Goal: Task Accomplishment & Management: Use online tool/utility

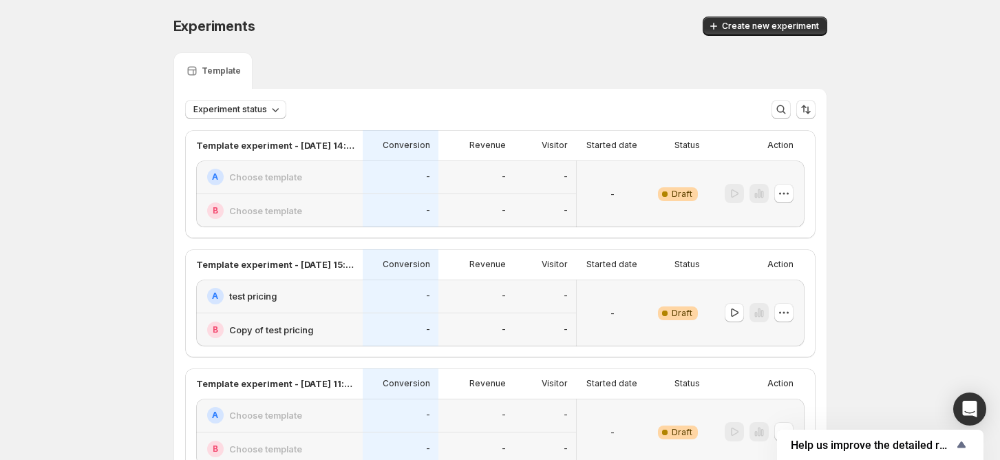
click at [749, 28] on span "Create new experiment" at bounding box center [770, 26] width 97 height 11
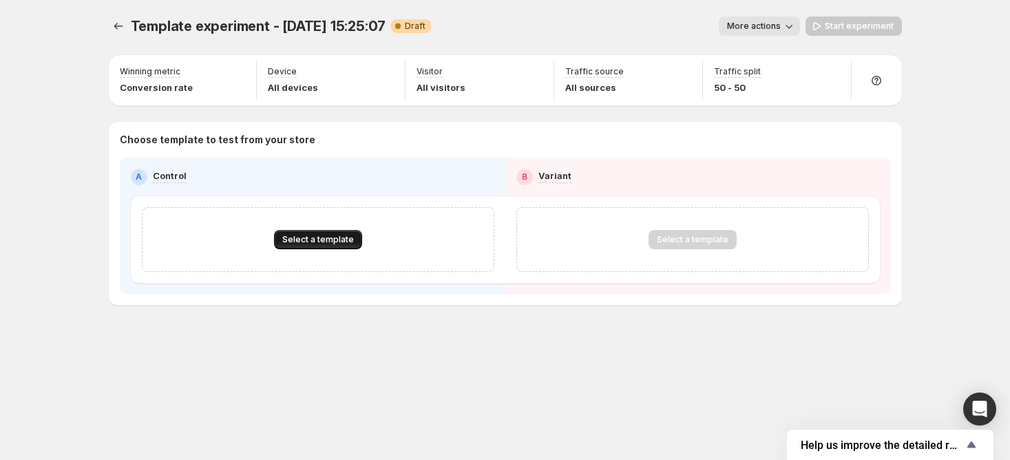
click at [347, 242] on span "Select a template" at bounding box center [318, 239] width 72 height 11
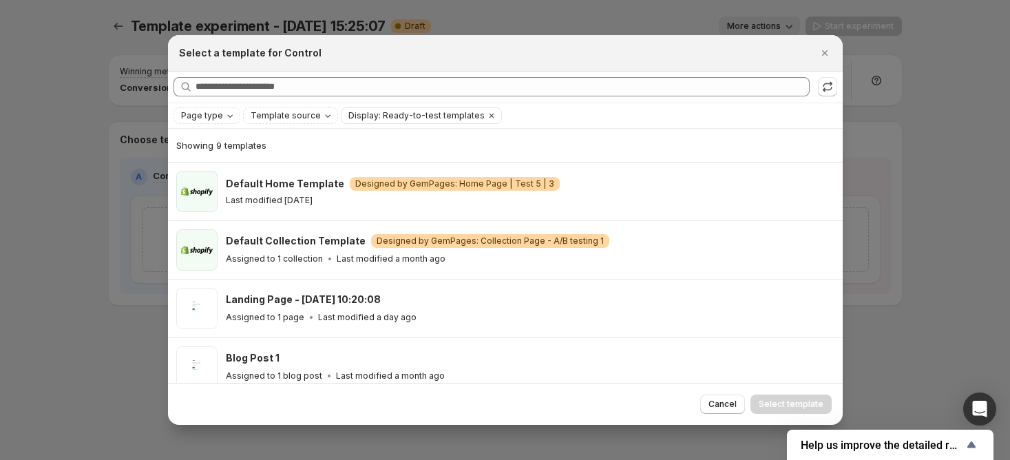
click at [148, 191] on div at bounding box center [505, 230] width 1010 height 460
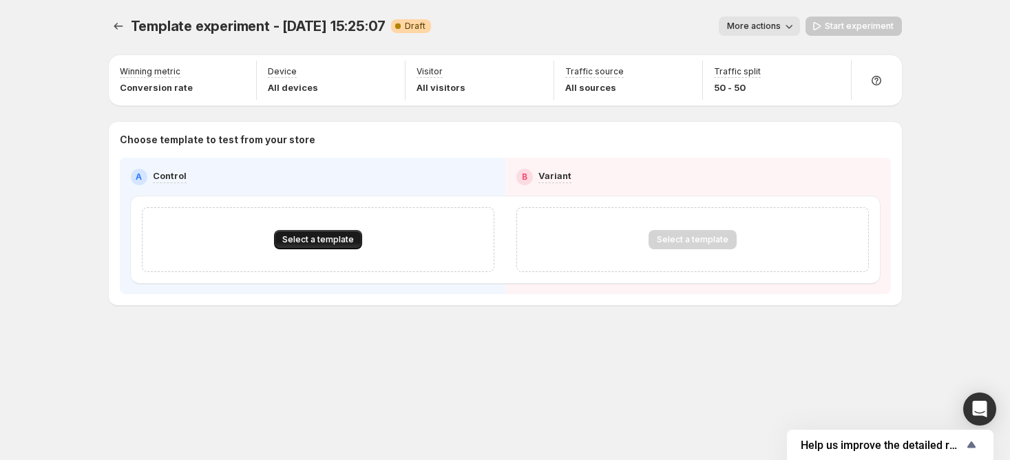
click at [297, 242] on span "Select a template" at bounding box center [318, 239] width 72 height 11
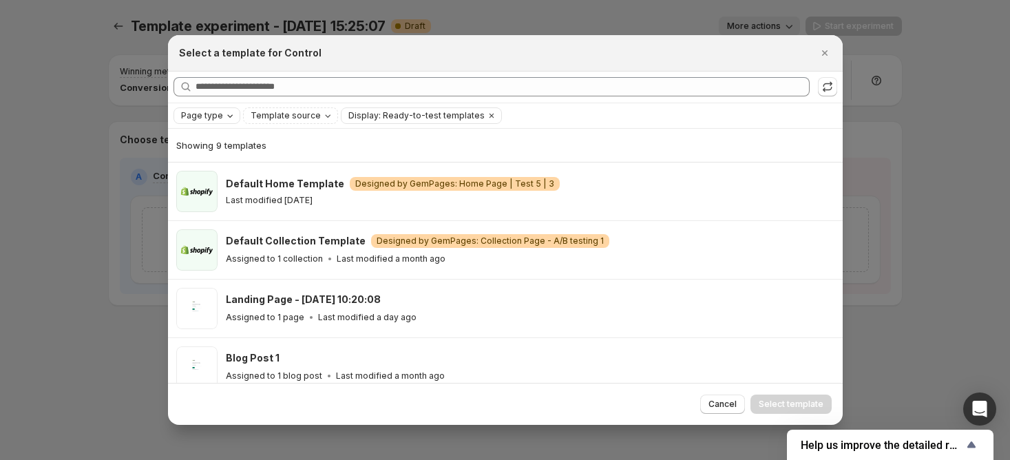
click at [208, 115] on span "Page type" at bounding box center [202, 115] width 42 height 11
click at [231, 140] on span "Landing page" at bounding box center [228, 142] width 59 height 11
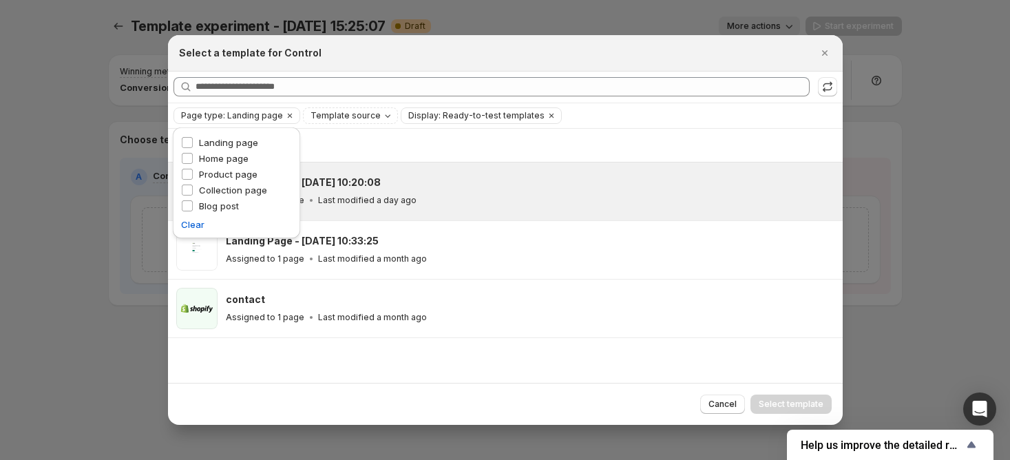
click at [397, 185] on div "Landing Page - [DATE] 10:20:08" at bounding box center [528, 182] width 604 height 14
click at [790, 399] on span "Select template" at bounding box center [790, 403] width 65 height 11
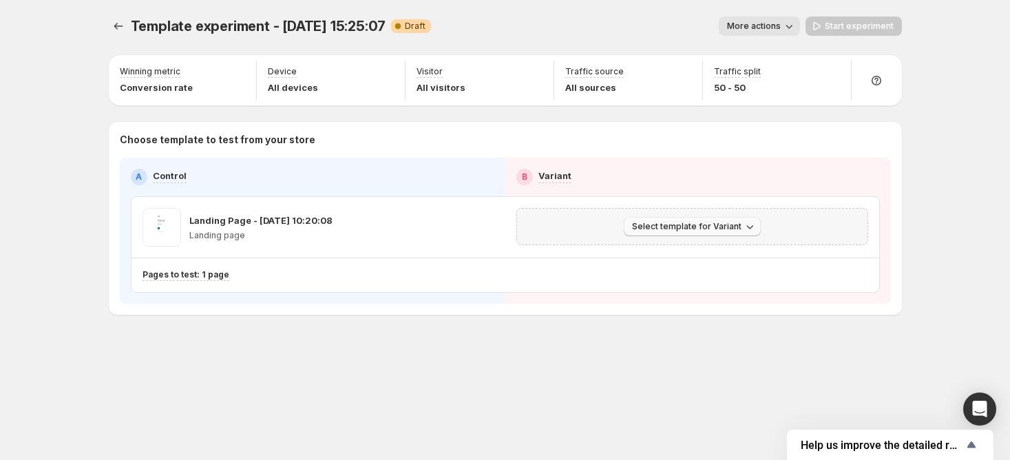
click at [645, 231] on span "Select template for Variant" at bounding box center [686, 226] width 109 height 11
click at [675, 257] on span "Select an existing template" at bounding box center [681, 254] width 116 height 11
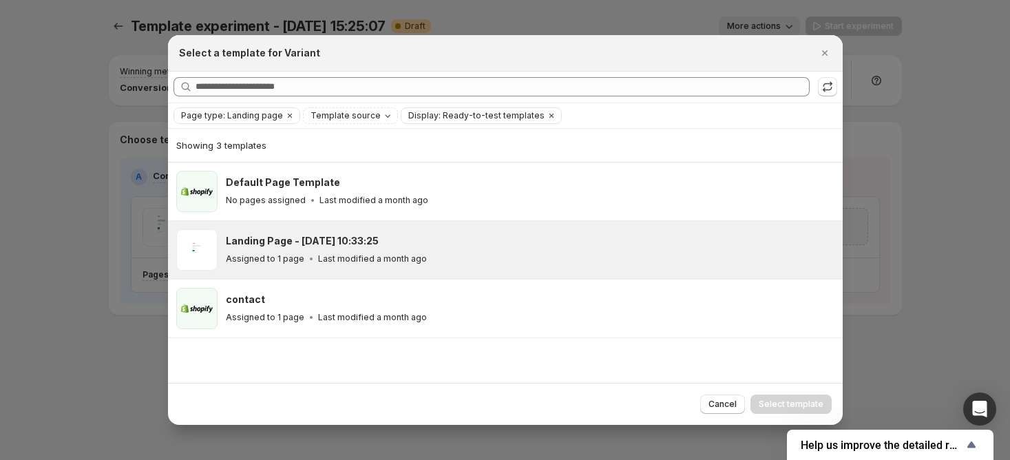
click at [431, 244] on div "Landing Page - [DATE] 10:33:25" at bounding box center [528, 241] width 604 height 14
click at [819, 401] on span "Select template" at bounding box center [790, 403] width 65 height 11
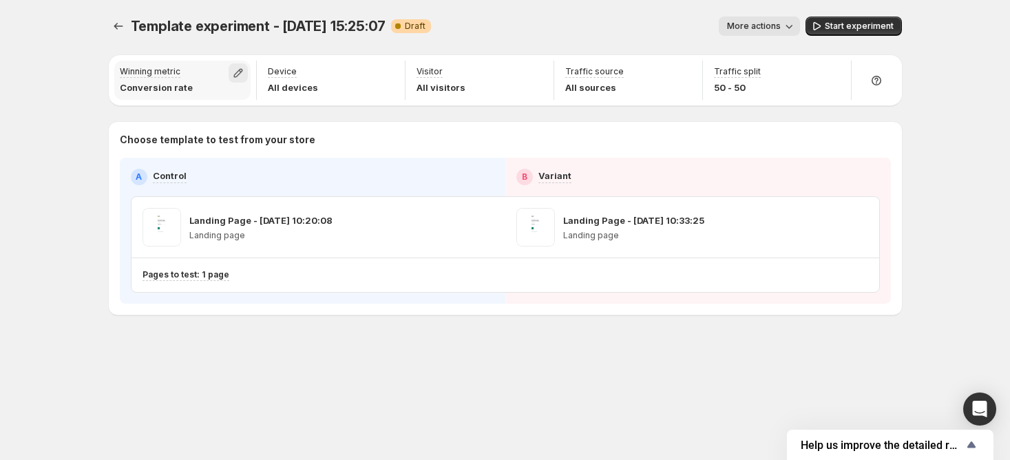
click at [237, 74] on icon "button" at bounding box center [238, 73] width 14 height 14
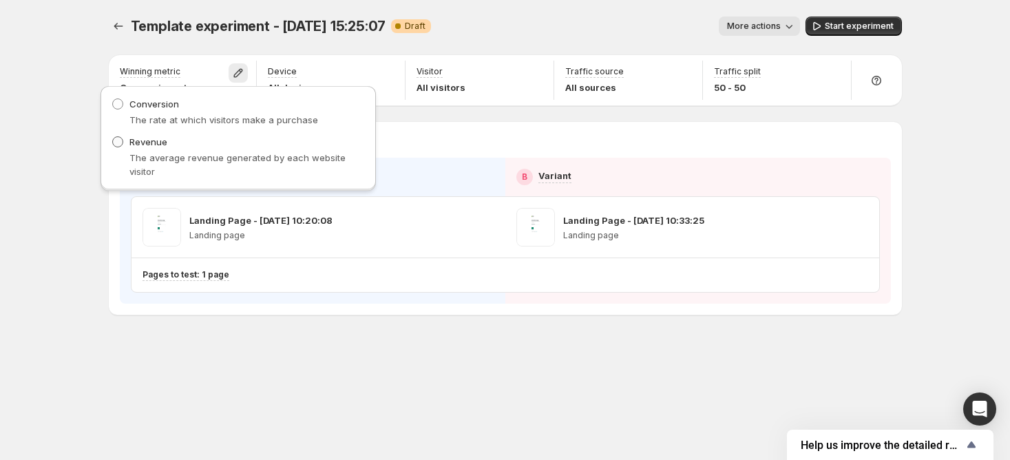
click at [125, 145] on label "Revenue" at bounding box center [139, 142] width 56 height 14
click at [82, 114] on div "Template experiment - [DATE] 15:25:07. This page is ready Template experiment -…" at bounding box center [505, 230] width 1010 height 460
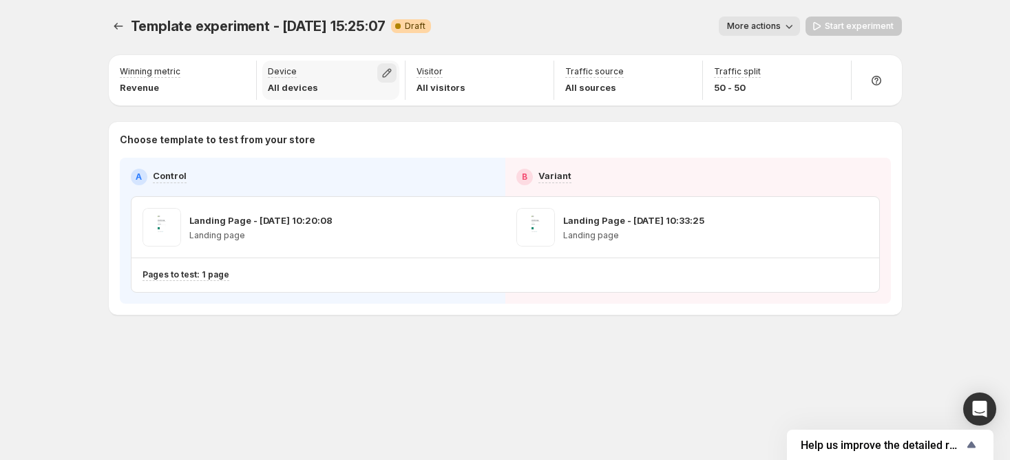
click at [383, 71] on icon "button" at bounding box center [387, 73] width 14 height 14
click at [379, 72] on button "button" at bounding box center [386, 72] width 19 height 19
click at [396, 111] on div "Winning metric Revenue Device All devices Visitor All visitors Traffic source A…" at bounding box center [505, 184] width 793 height 259
click at [239, 78] on icon "button" at bounding box center [238, 73] width 14 height 14
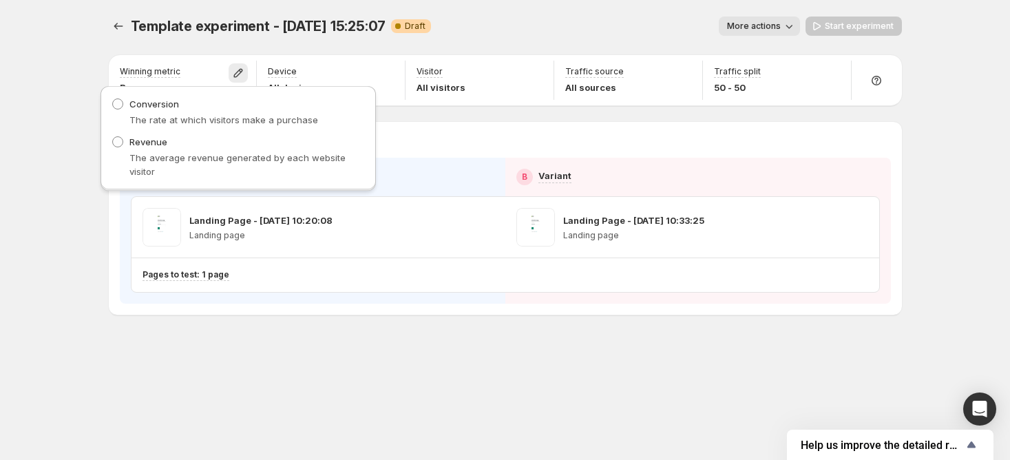
click at [29, 147] on div "Template experiment - [DATE] 15:25:07. This page is ready Template experiment -…" at bounding box center [505, 230] width 1010 height 460
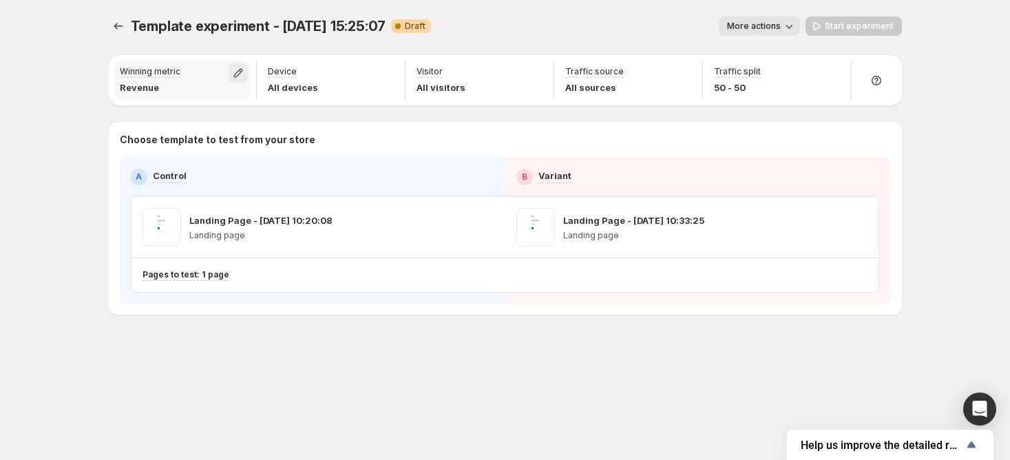
click at [239, 74] on icon "button" at bounding box center [238, 73] width 9 height 9
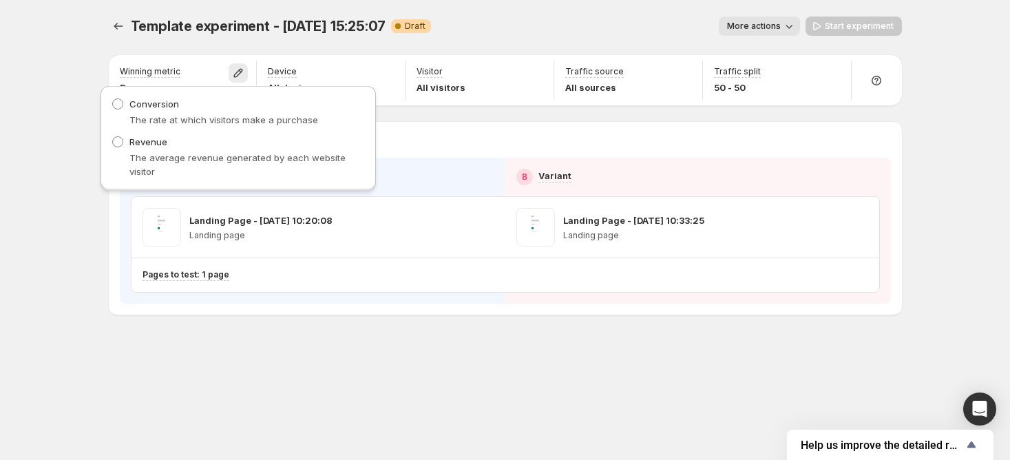
click at [185, 158] on p "The average revenue generated by each website visitor" at bounding box center [246, 165] width 235 height 28
click at [383, 125] on div "Choose template to test from your store A Control B Variant Landing Page - [DAT…" at bounding box center [505, 218] width 793 height 193
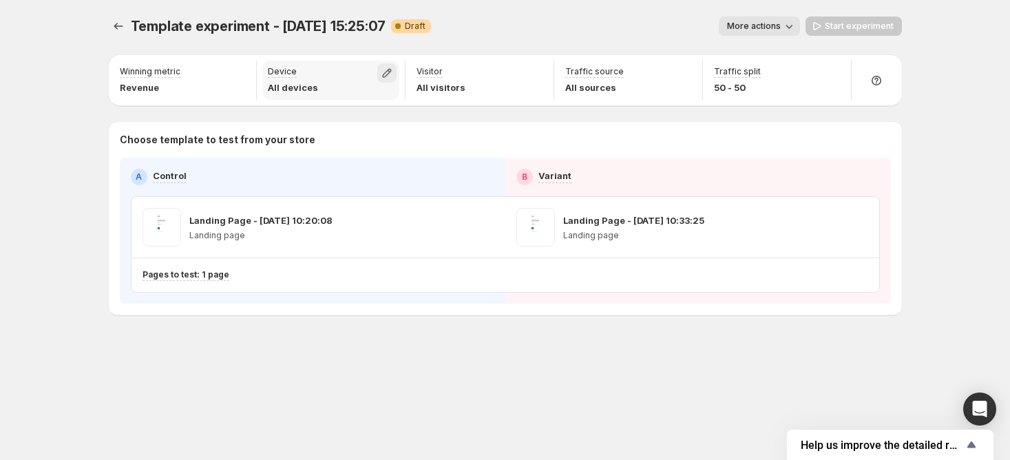
click at [381, 69] on icon "button" at bounding box center [387, 73] width 14 height 14
click at [511, 105] on div "Winning metric Revenue Device All devices Visitor All visitors Traffic source A…" at bounding box center [505, 184] width 793 height 259
click at [530, 73] on icon "button" at bounding box center [536, 73] width 14 height 14
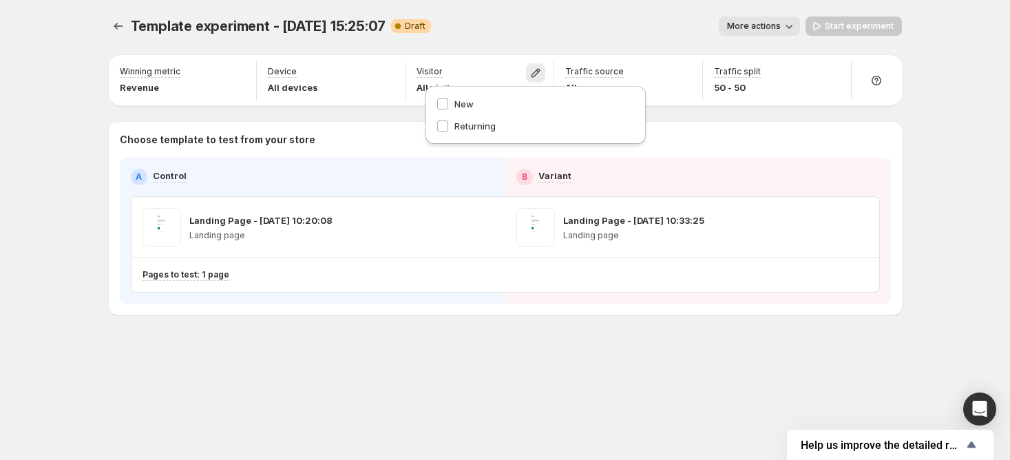
click at [672, 108] on div "Winning metric Revenue Device All devices Visitor All visitors Traffic source A…" at bounding box center [505, 184] width 793 height 259
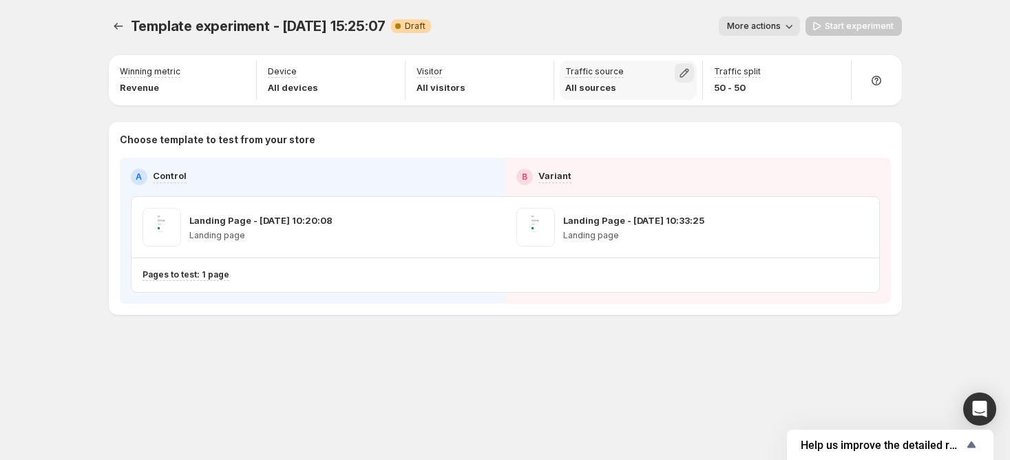
click at [683, 74] on icon "button" at bounding box center [683, 73] width 9 height 9
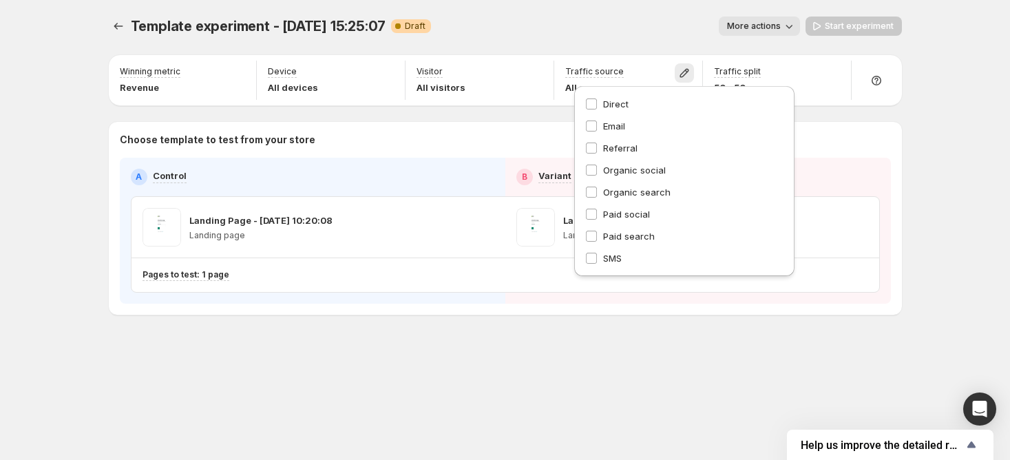
click at [814, 100] on div "Traffic split 50 - 50" at bounding box center [777, 80] width 149 height 45
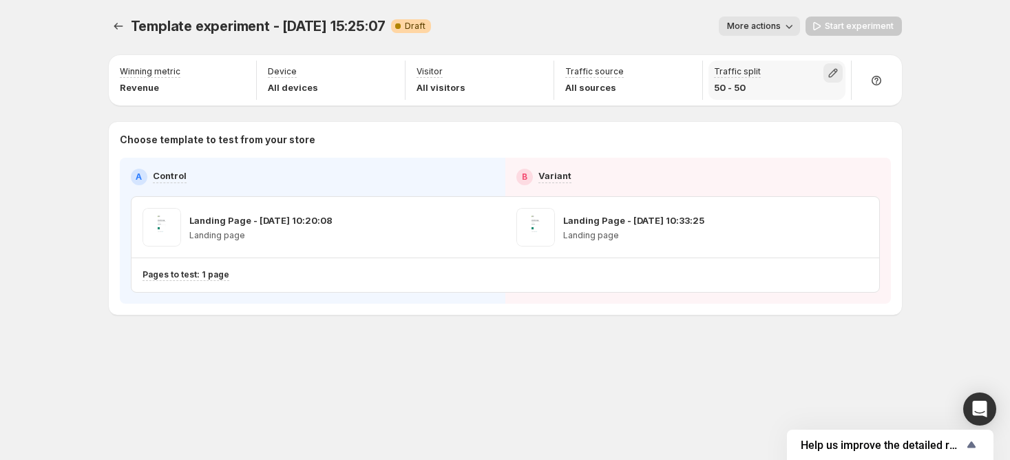
click at [823, 74] on button "button" at bounding box center [832, 72] width 19 height 19
drag, startPoint x: 834, startPoint y: 103, endPoint x: 888, endPoint y: 105, distance: 53.7
type input "**"
click at [888, 105] on input "range" at bounding box center [832, 102] width 198 height 19
click at [632, 111] on div "Winning metric Revenue Device All devices Visitor All visitors Traffic source A…" at bounding box center [505, 184] width 793 height 259
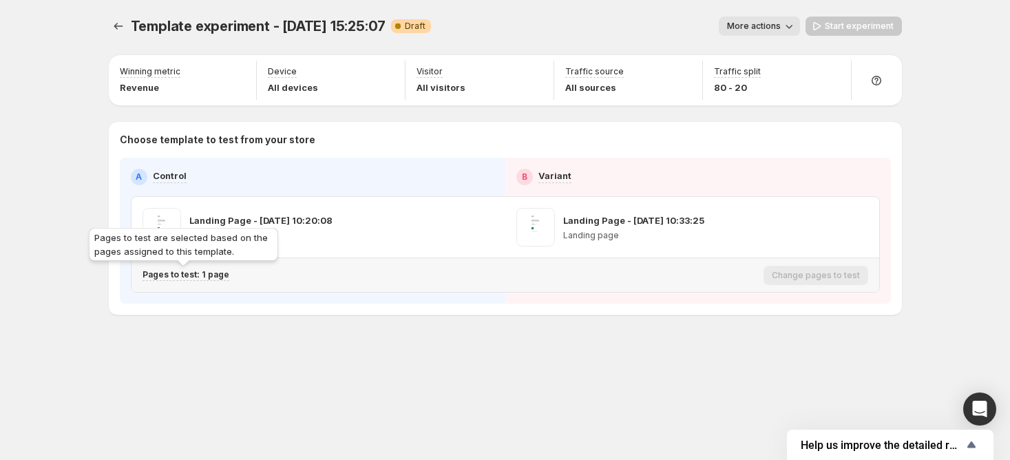
click at [222, 279] on p "Pages to test: 1 page" at bounding box center [185, 274] width 87 height 11
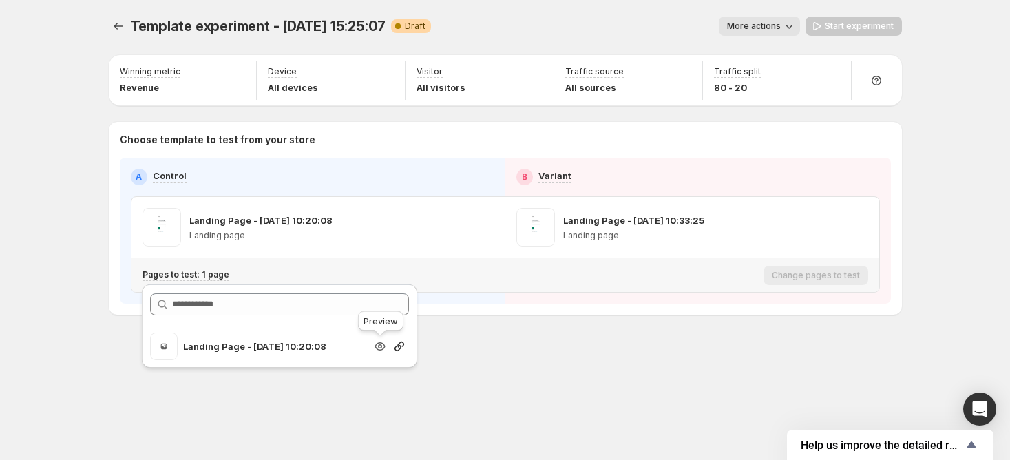
click at [377, 347] on icon "Search for and select a customer segment" at bounding box center [380, 346] width 14 height 14
click at [383, 339] on div "Preview" at bounding box center [380, 323] width 51 height 30
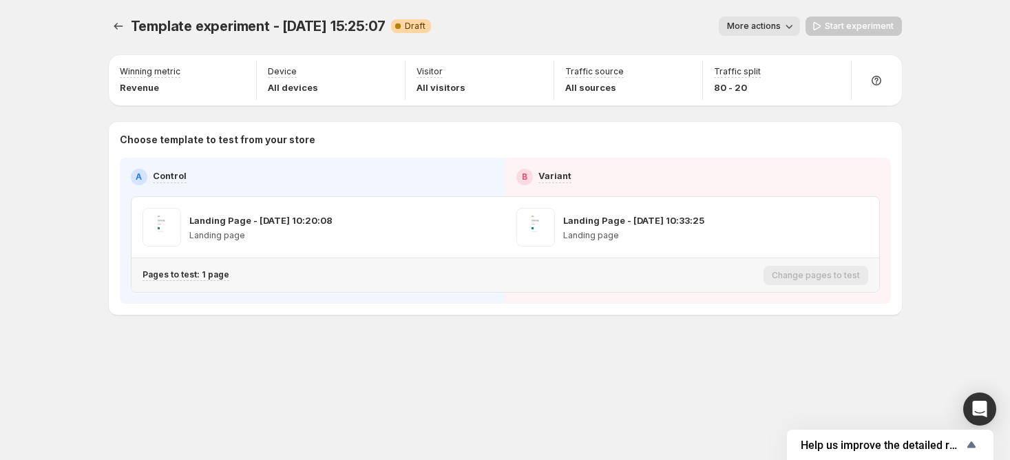
click at [208, 281] on div "Pages to test: 1 page" at bounding box center [449, 275] width 615 height 23
click at [213, 270] on p "Pages to test: 1 page" at bounding box center [185, 274] width 87 height 11
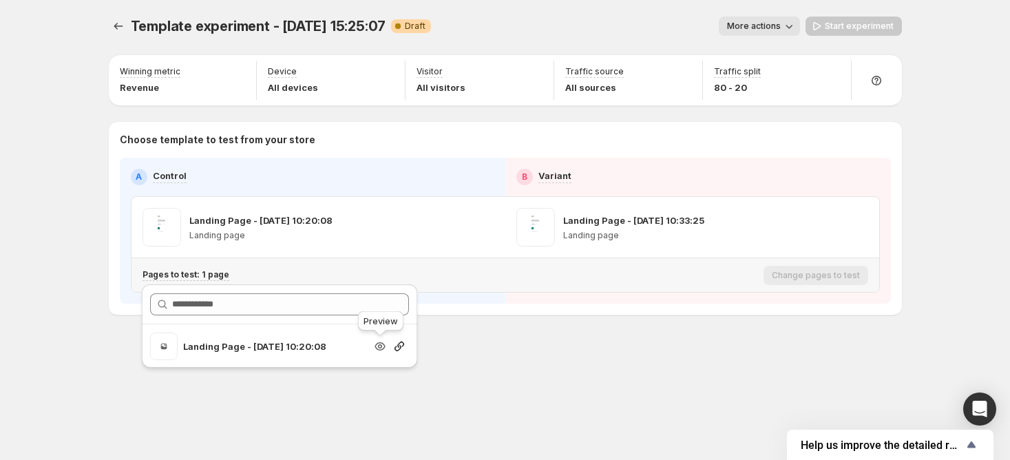
click at [375, 346] on icon "Search for and select a customer segment" at bounding box center [380, 346] width 10 height 8
click at [534, 349] on div "Template experiment - [DATE] 15:25:07. This page is ready Template experiment -…" at bounding box center [505, 194] width 826 height 389
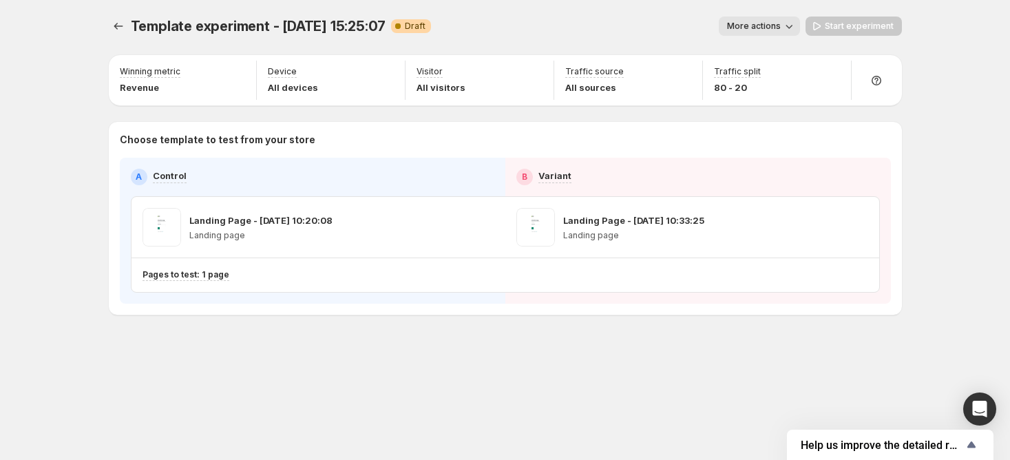
click at [841, 23] on div "Start experiment" at bounding box center [853, 26] width 96 height 19
click at [826, 31] on div "Start experiment" at bounding box center [853, 26] width 96 height 19
click at [852, 30] on div "Start experiment" at bounding box center [853, 26] width 96 height 19
click at [831, 29] on div "Start experiment" at bounding box center [853, 26] width 96 height 19
click at [853, 25] on div "Start experiment" at bounding box center [853, 26] width 96 height 19
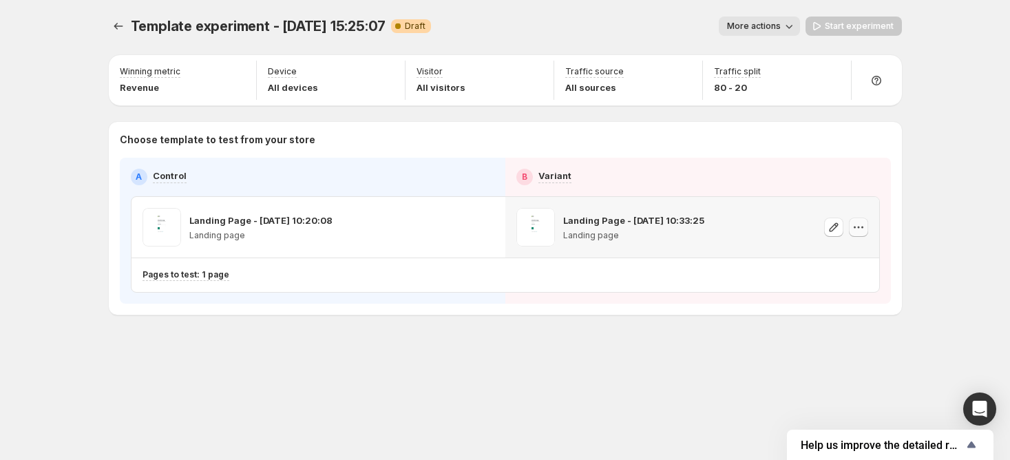
drag, startPoint x: 851, startPoint y: 224, endPoint x: 852, endPoint y: 231, distance: 7.6
click at [852, 227] on icon "button" at bounding box center [858, 227] width 14 height 14
drag, startPoint x: 937, startPoint y: 228, endPoint x: 840, endPoint y: 102, distance: 159.9
click at [937, 226] on div "Template experiment - [DATE] 15:25:07. This page is ready Template experiment -…" at bounding box center [505, 230] width 1010 height 460
click at [829, 25] on div "Start experiment" at bounding box center [853, 26] width 96 height 19
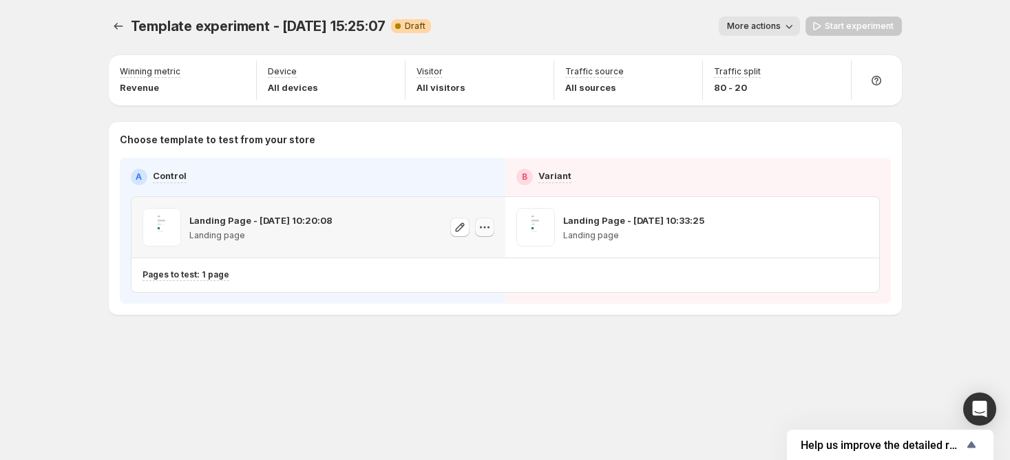
click at [484, 228] on icon "button" at bounding box center [485, 227] width 14 height 14
click at [478, 257] on span "Change template" at bounding box center [484, 255] width 74 height 11
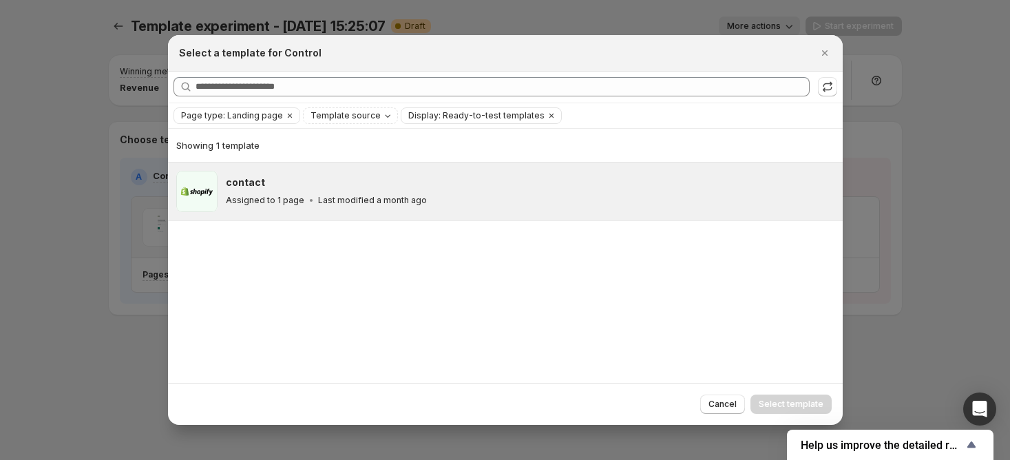
click at [308, 184] on div "contact" at bounding box center [528, 182] width 604 height 14
click at [783, 401] on span "Select template" at bounding box center [790, 403] width 65 height 11
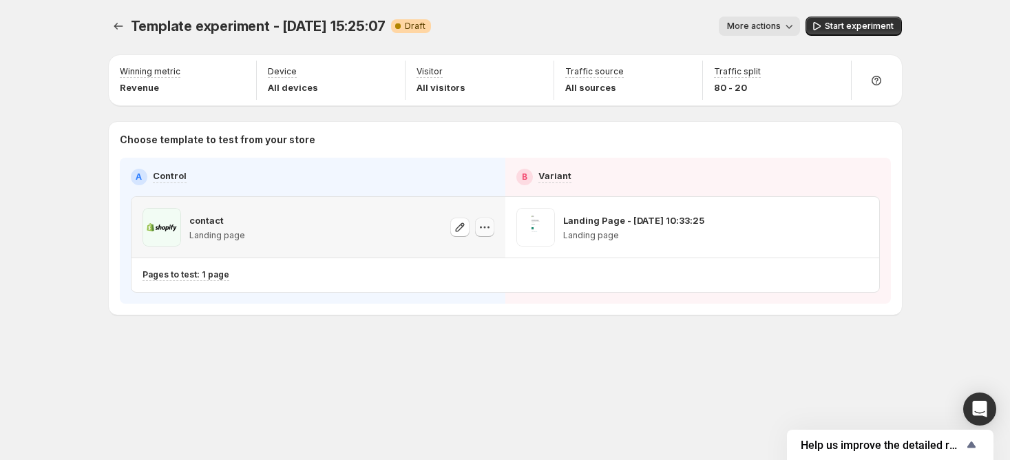
click at [485, 229] on icon "button" at bounding box center [485, 227] width 14 height 14
click at [365, 272] on div "Pages to test: 1 page" at bounding box center [449, 275] width 615 height 12
click at [480, 227] on icon "button" at bounding box center [481, 227] width 2 height 2
click at [482, 250] on span "Change template" at bounding box center [484, 255] width 74 height 11
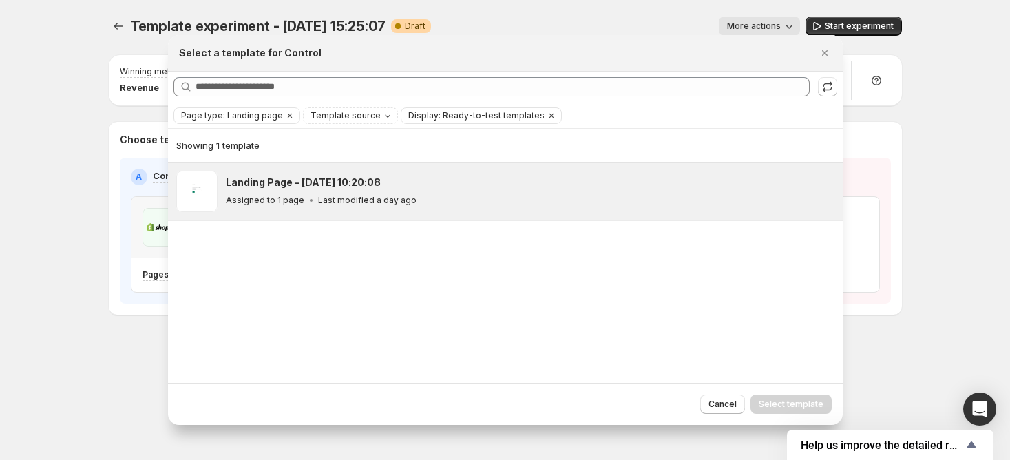
click at [321, 197] on p "Last modified a day ago" at bounding box center [367, 200] width 98 height 11
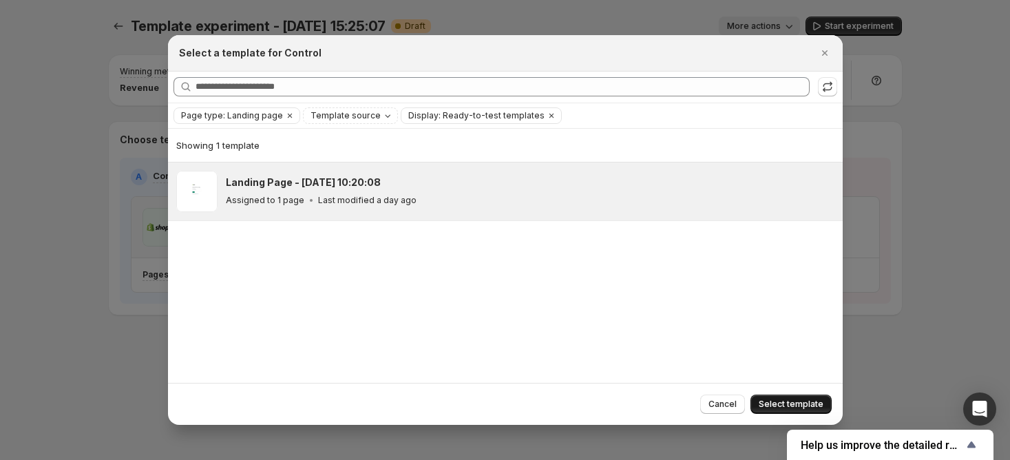
click at [791, 403] on span "Select template" at bounding box center [790, 403] width 65 height 11
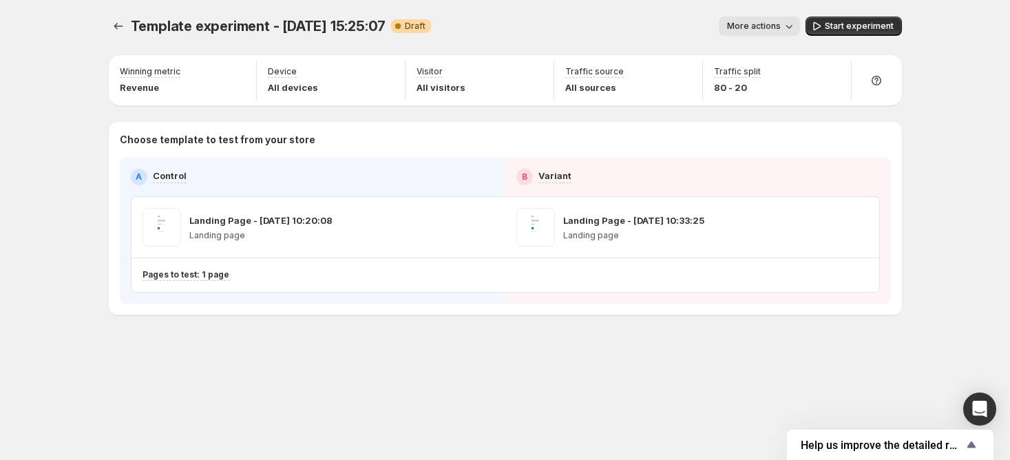
click at [957, 153] on div "Template experiment - [DATE] 15:25:07. This page is ready Template experiment -…" at bounding box center [505, 230] width 1010 height 460
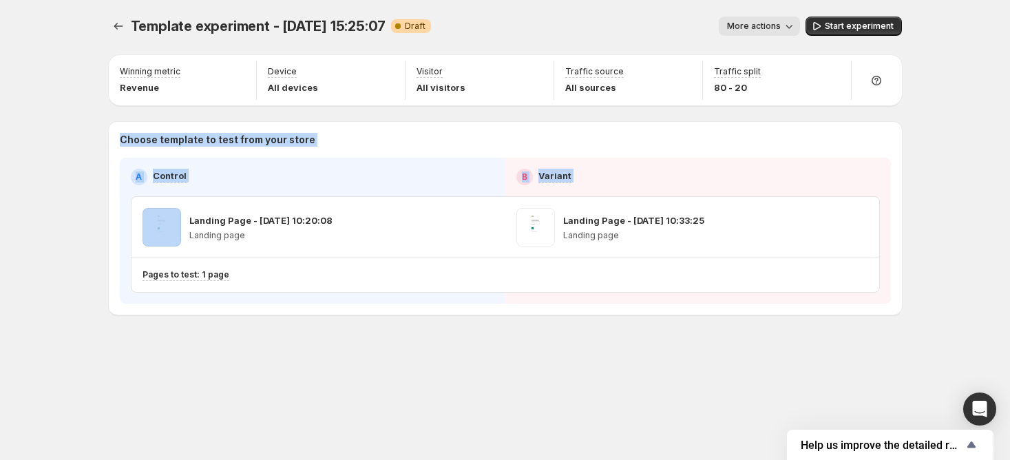
drag, startPoint x: 113, startPoint y: 195, endPoint x: 100, endPoint y: 248, distance: 55.2
click at [100, 248] on div "Template experiment - [DATE] 15:25:07. This page is ready Template experiment -…" at bounding box center [505, 194] width 826 height 389
click at [845, 45] on div "Template experiment - [DATE] 15:25:07. This page is ready Template experiment -…" at bounding box center [505, 26] width 793 height 52
click at [848, 31] on span "Start experiment" at bounding box center [858, 26] width 69 height 11
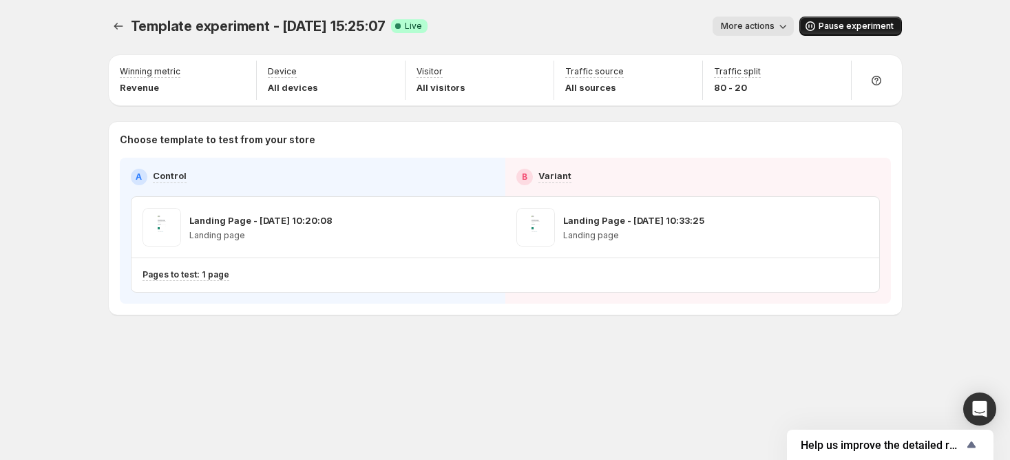
click at [916, 89] on div "Choose template to test" at bounding box center [1018, 99] width 223 height 22
click at [119, 30] on icon "Experiments" at bounding box center [118, 26] width 14 height 14
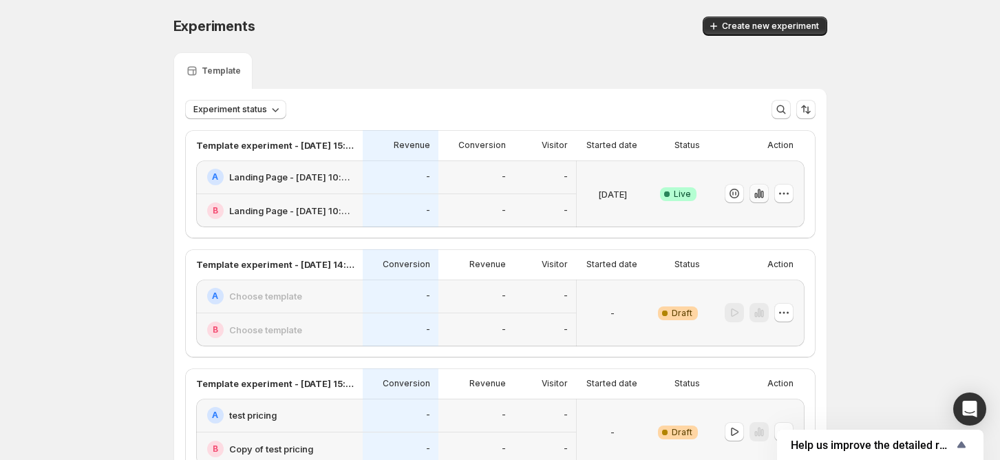
click at [763, 195] on icon "button" at bounding box center [761, 195] width 3 height 8
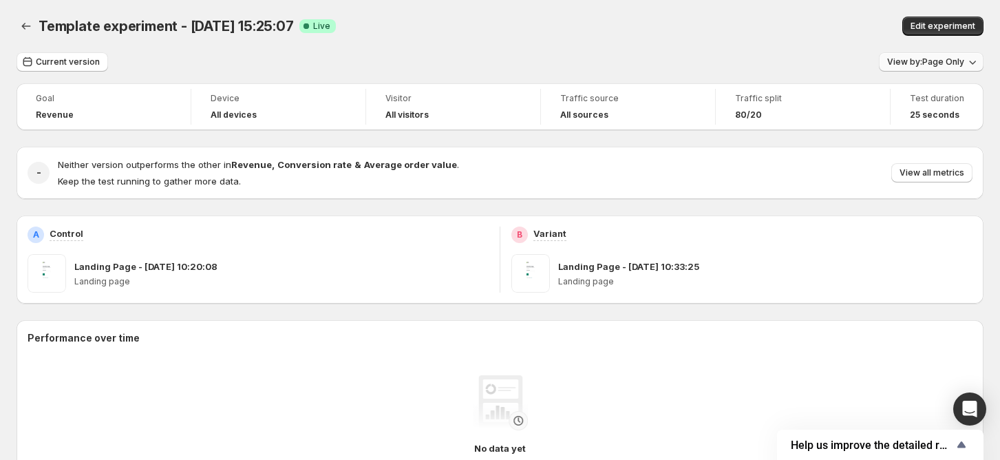
click at [951, 67] on button "View by: Page Only" at bounding box center [931, 61] width 105 height 19
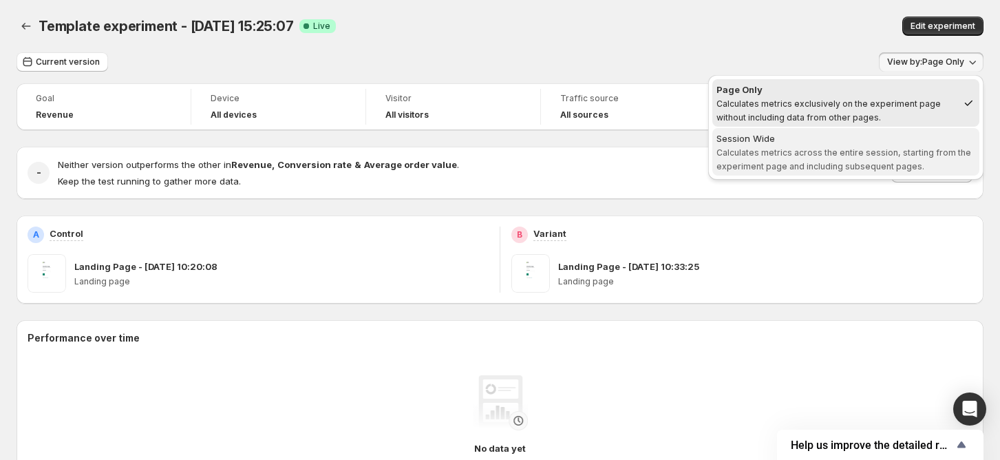
click at [888, 140] on div "Session Wide" at bounding box center [845, 138] width 259 height 14
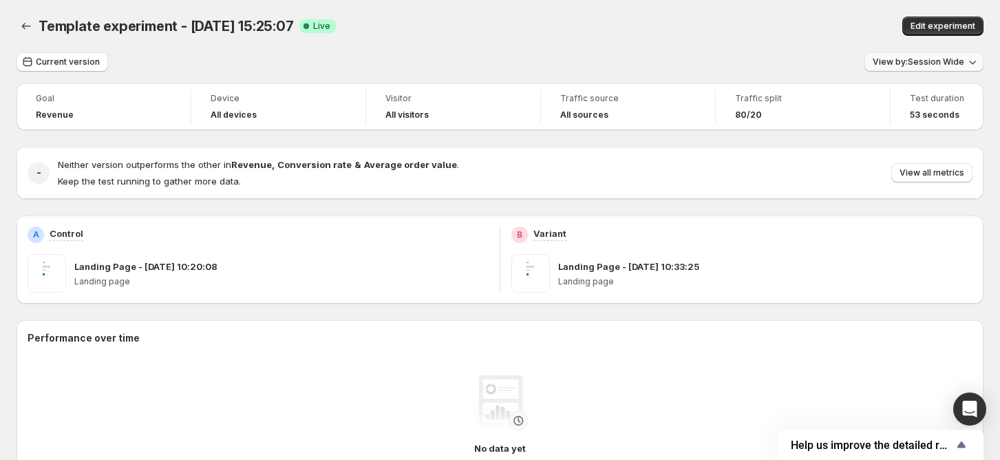
click at [926, 63] on span "View by: Session Wide" at bounding box center [919, 61] width 92 height 11
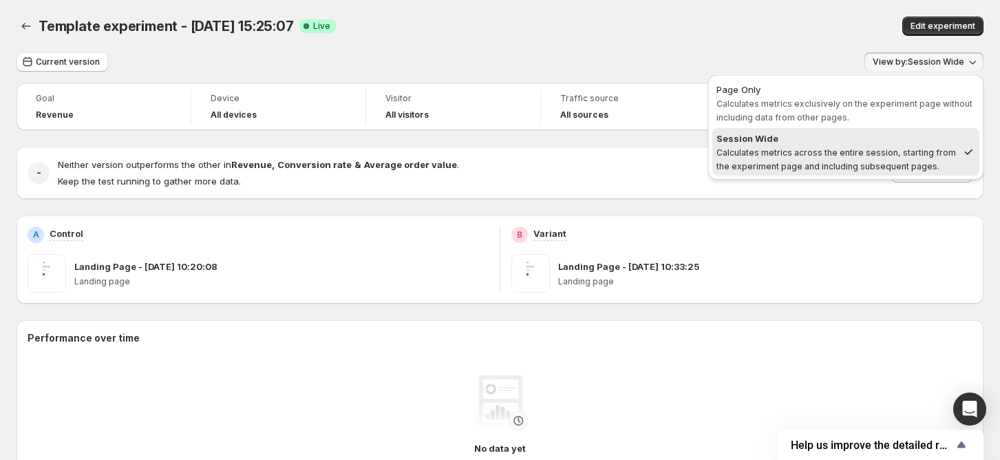
click at [766, 52] on div "Template experiment - [DATE] 15:25:07. This page is ready Template experiment -…" at bounding box center [500, 26] width 967 height 52
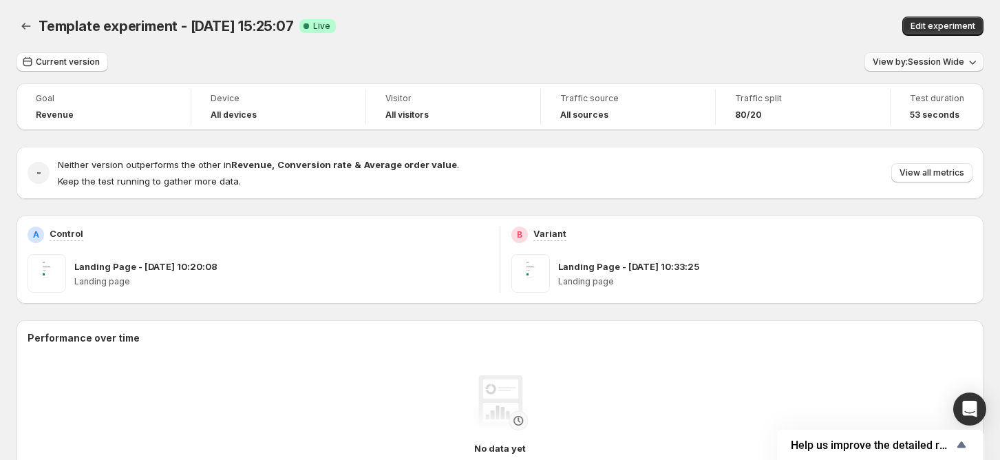
click at [903, 65] on span "View by: Session Wide" at bounding box center [919, 61] width 92 height 11
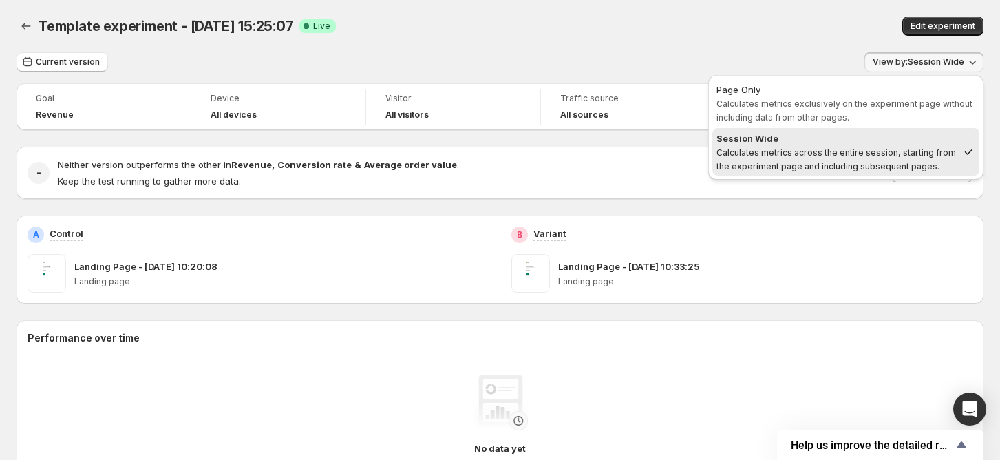
click at [709, 30] on div "Edit experiment" at bounding box center [802, 26] width 362 height 19
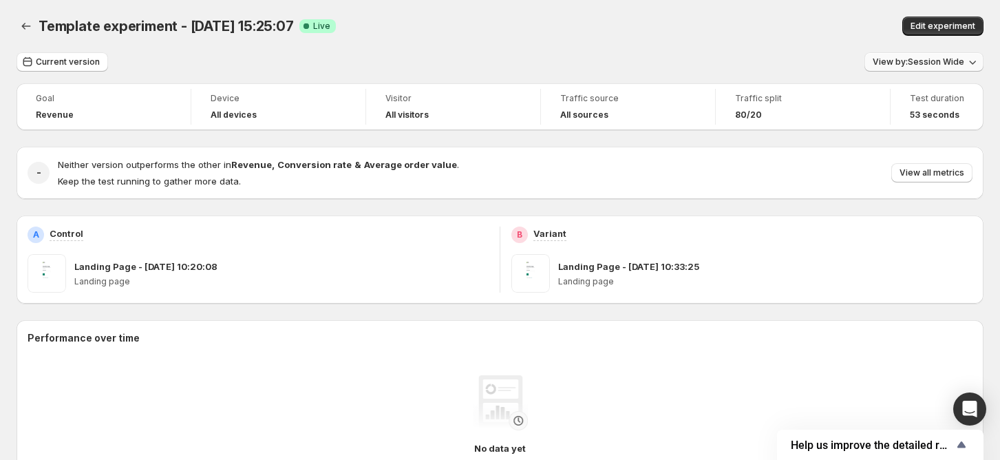
click at [914, 58] on span "View by: Session Wide" at bounding box center [919, 61] width 92 height 11
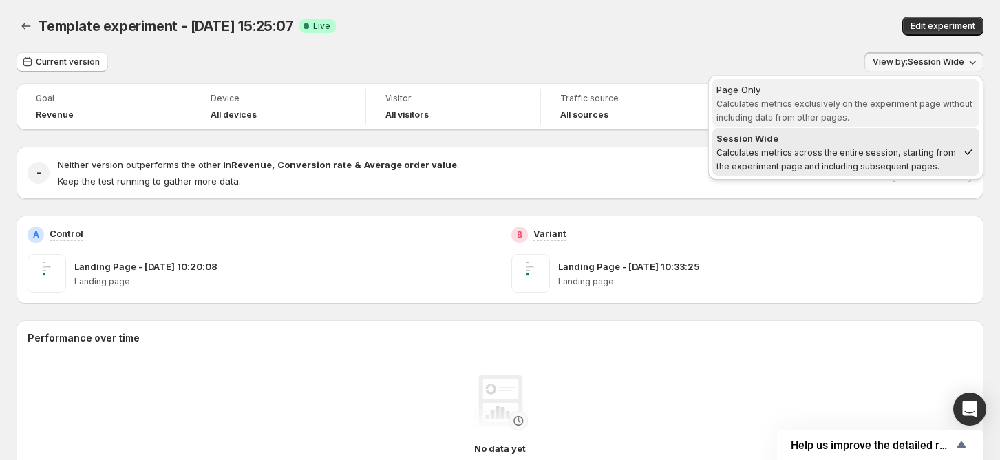
click at [860, 100] on span "Calculates metrics exclusively on the experiment page without including data fr…" at bounding box center [844, 110] width 256 height 24
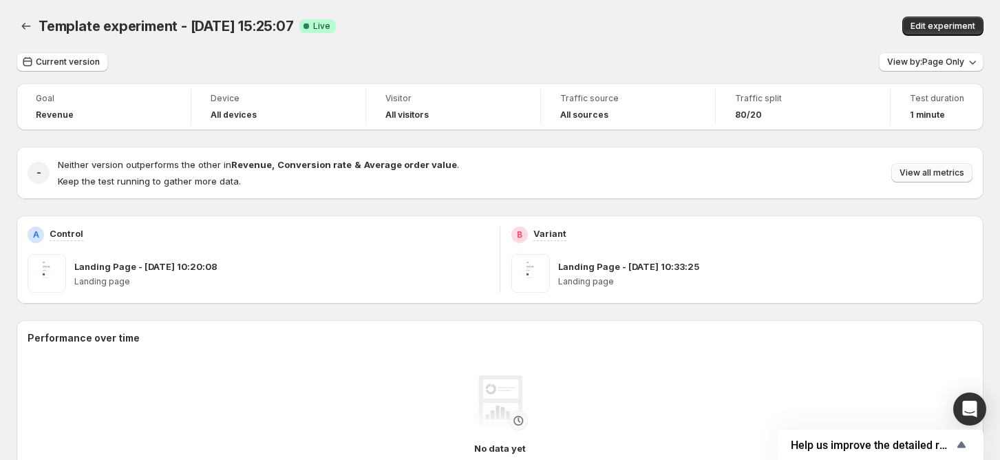
click at [930, 173] on span "View all metrics" at bounding box center [931, 172] width 65 height 11
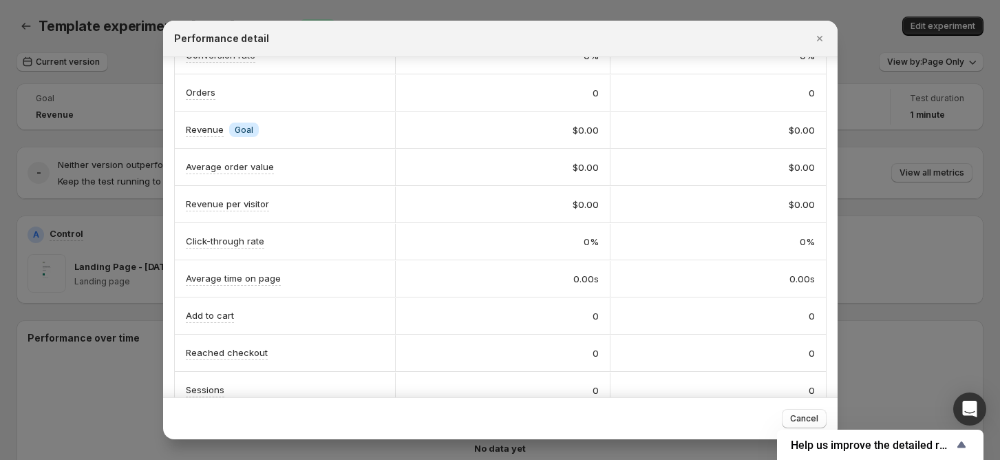
scroll to position [92, 0]
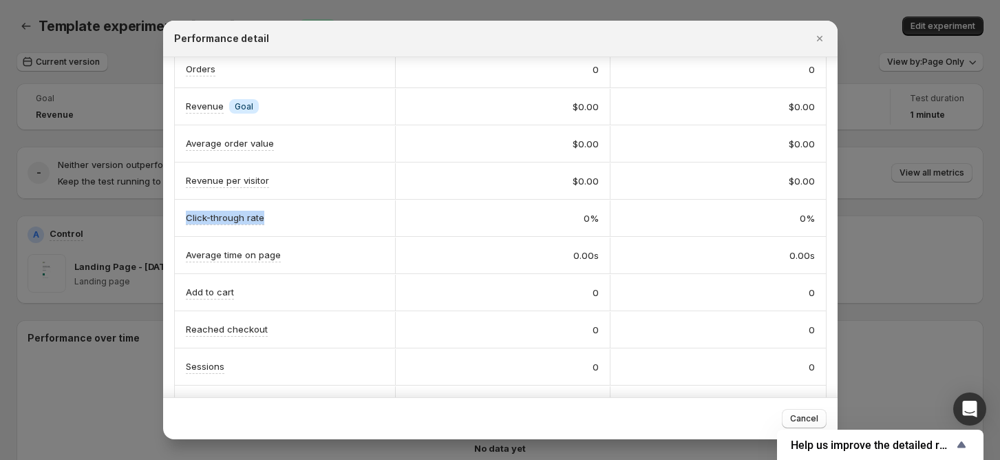
drag, startPoint x: 182, startPoint y: 213, endPoint x: 279, endPoint y: 222, distance: 98.1
click at [279, 222] on div "Click-through rate" at bounding box center [285, 218] width 220 height 36
drag, startPoint x: 180, startPoint y: 255, endPoint x: 413, endPoint y: 257, distance: 233.3
click at [288, 257] on div "Average time on page" at bounding box center [285, 255] width 220 height 36
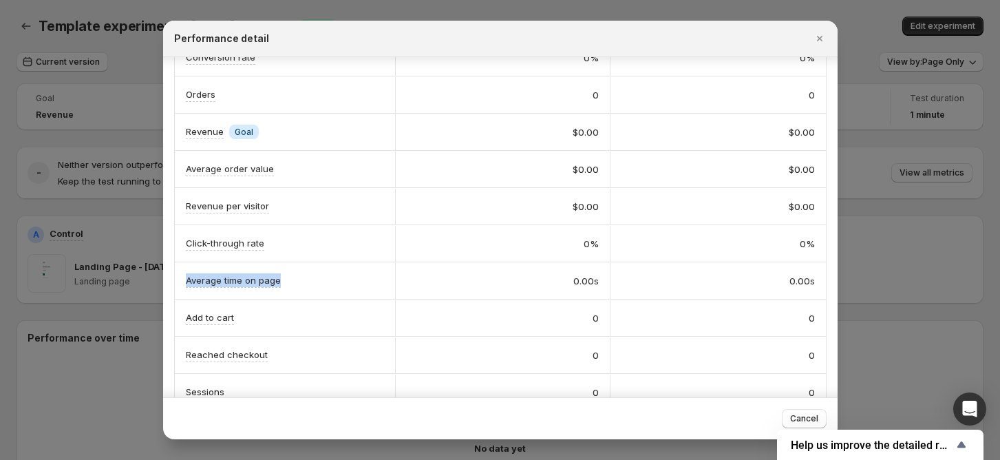
scroll to position [0, 0]
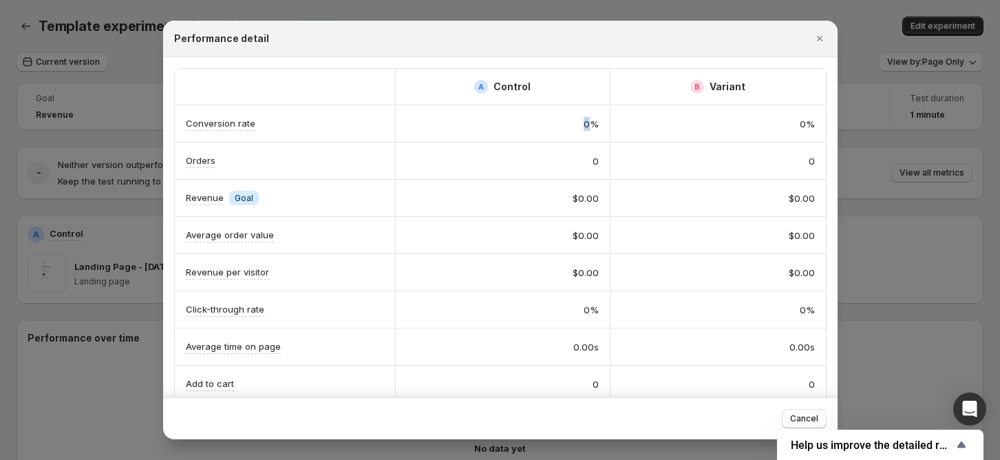
drag, startPoint x: 562, startPoint y: 125, endPoint x: 592, endPoint y: 126, distance: 29.6
click at [592, 126] on div "0%" at bounding box center [503, 124] width 192 height 14
click at [820, 39] on icon "Close" at bounding box center [819, 39] width 6 height 6
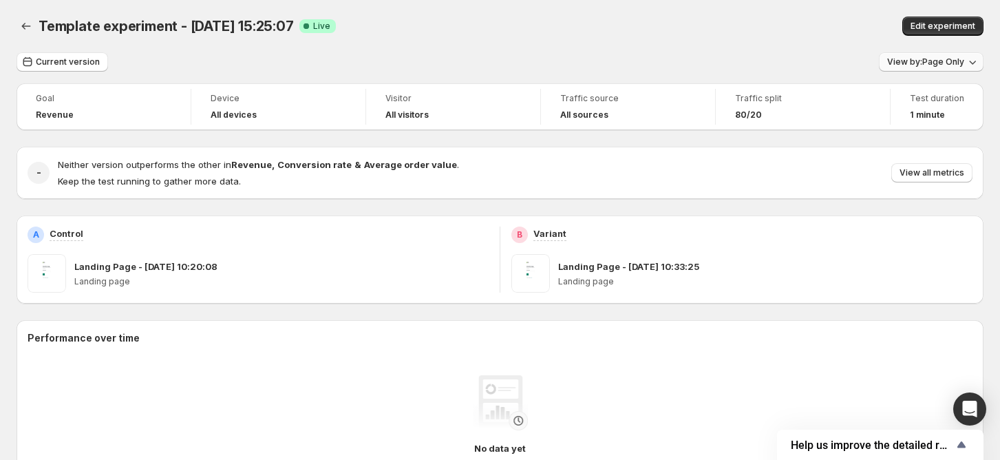
click at [917, 63] on span "View by: Page Only" at bounding box center [925, 61] width 77 height 11
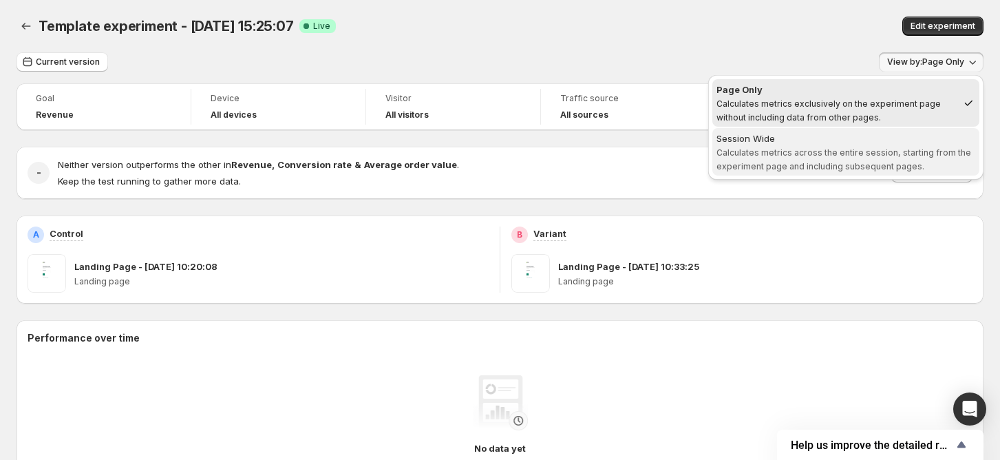
click at [768, 139] on div "Session Wide" at bounding box center [845, 138] width 259 height 14
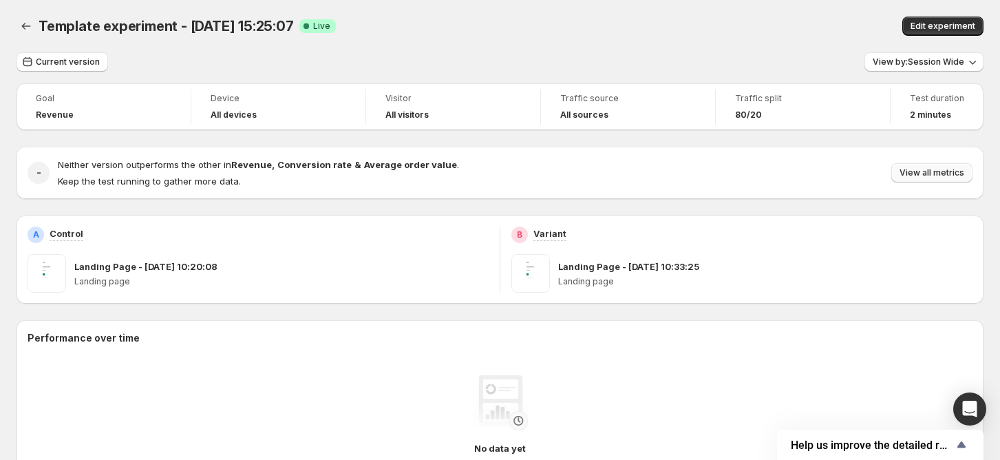
click at [916, 167] on button "View all metrics" at bounding box center [931, 172] width 81 height 19
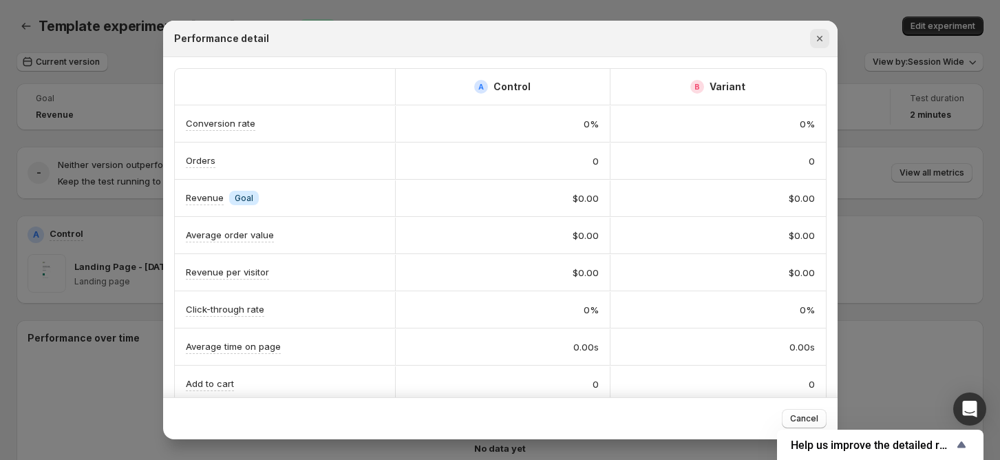
click at [818, 36] on icon "Close" at bounding box center [819, 39] width 6 height 6
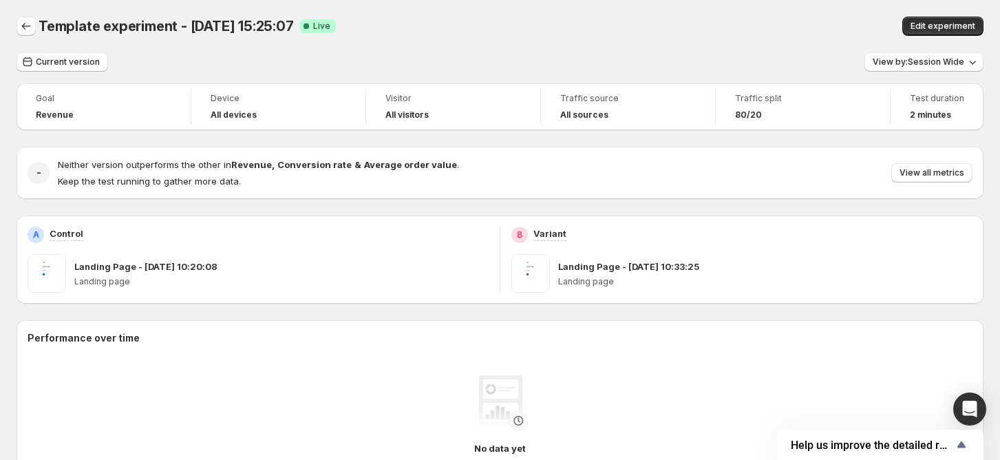
click at [31, 30] on icon "Back" at bounding box center [26, 26] width 14 height 14
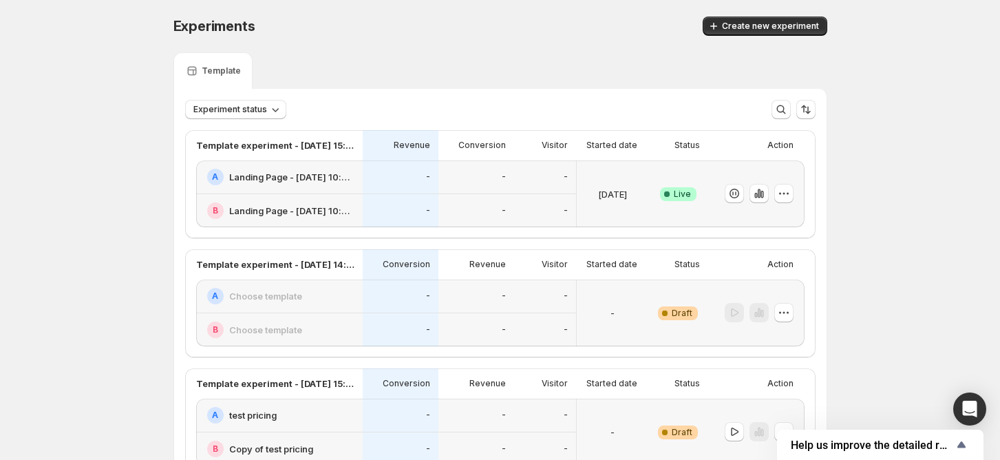
click at [789, 192] on icon "button" at bounding box center [784, 193] width 14 height 14
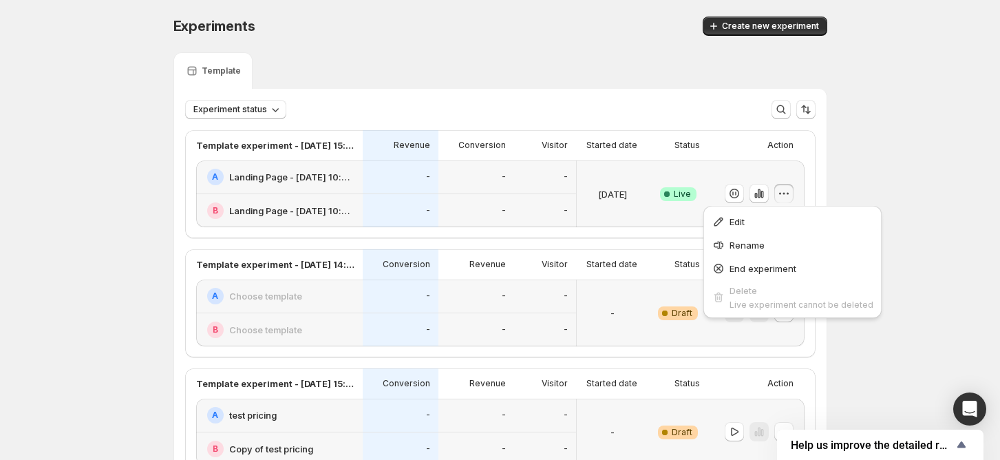
click at [325, 179] on h2 "Landing Page - [DATE] 10:20:08" at bounding box center [291, 177] width 125 height 14
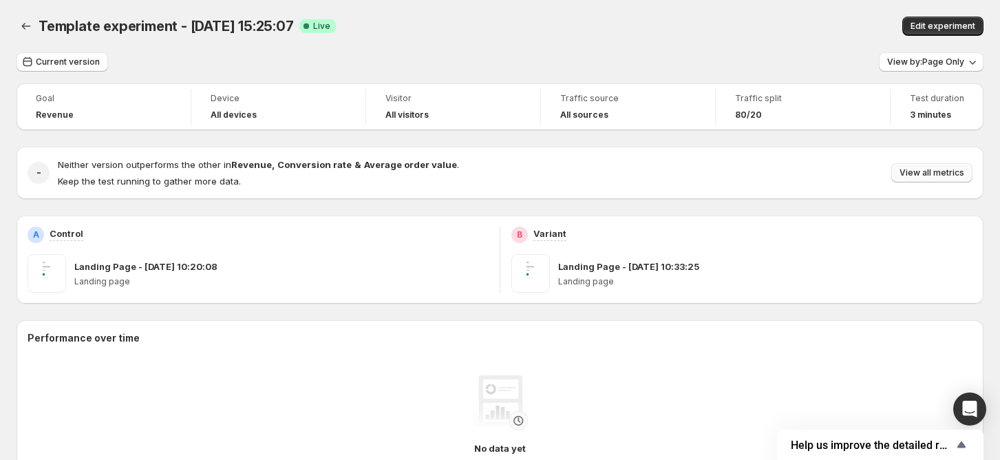
click at [948, 167] on button "View all metrics" at bounding box center [931, 172] width 81 height 19
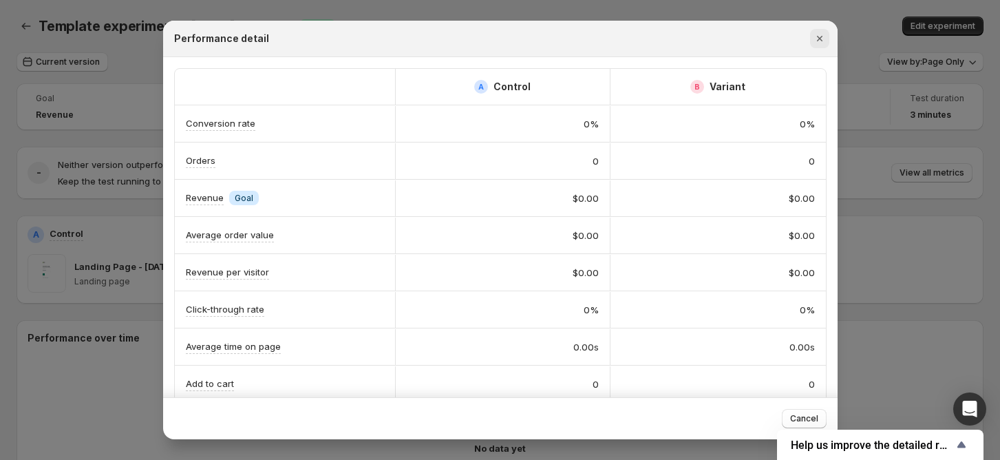
click at [824, 43] on icon "Close" at bounding box center [820, 39] width 14 height 14
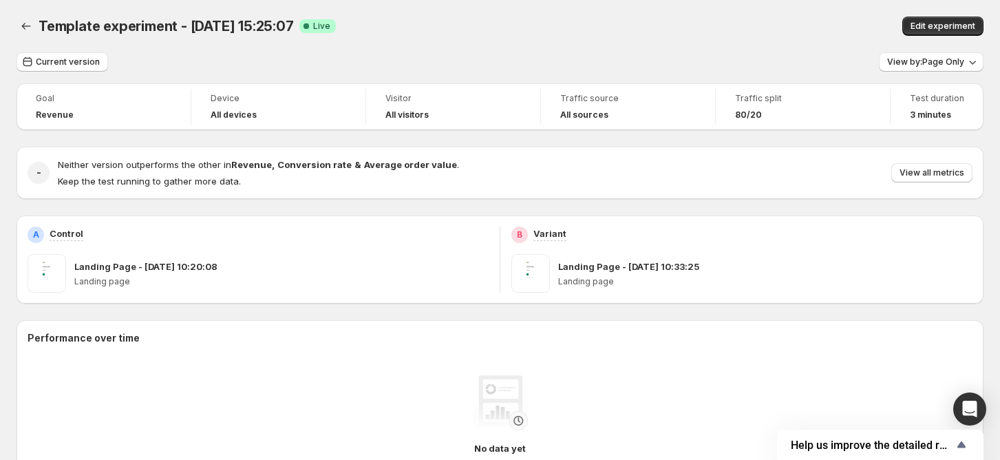
click at [644, 151] on div "- Neither version outperforms the other in Revenue , Conversion rate & Average …" at bounding box center [500, 173] width 967 height 52
click at [933, 56] on button "View by: Page Only" at bounding box center [931, 61] width 105 height 19
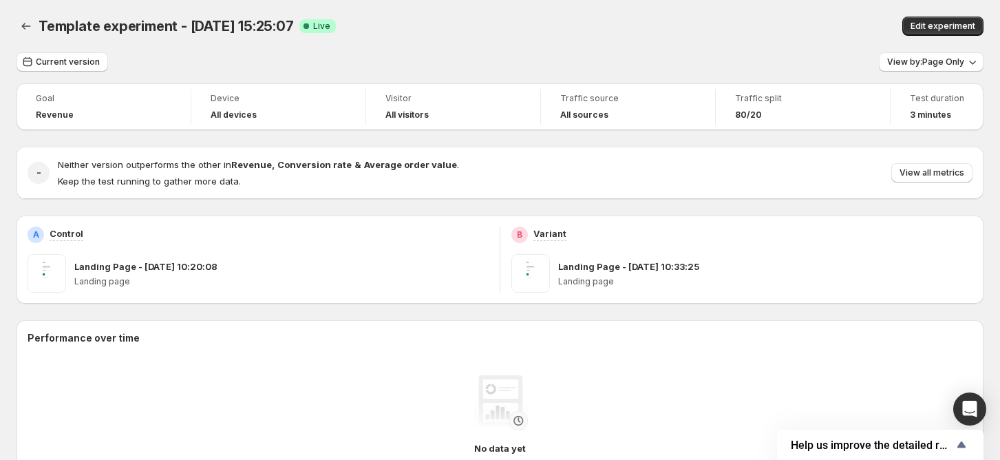
click at [360, 179] on p "Keep the test running to gather more data." at bounding box center [258, 181] width 401 height 14
click at [776, 99] on span "Traffic split" at bounding box center [803, 98] width 136 height 11
drag, startPoint x: 737, startPoint y: 116, endPoint x: 776, endPoint y: 115, distance: 38.6
click at [775, 116] on div "Traffic split 80/20" at bounding box center [803, 107] width 158 height 36
click at [782, 113] on div "80/20" at bounding box center [803, 114] width 136 height 11
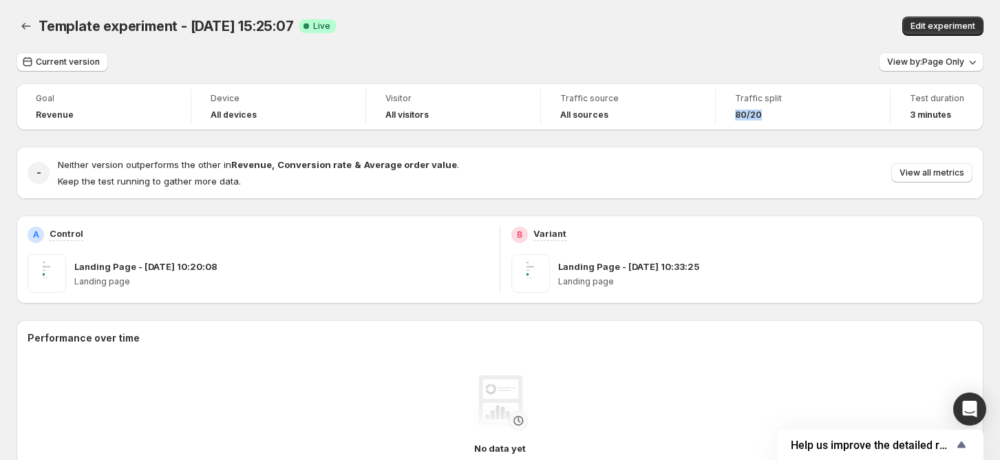
click at [749, 100] on span "Traffic split" at bounding box center [803, 98] width 136 height 11
click at [745, 98] on span "Traffic split" at bounding box center [803, 98] width 136 height 11
click at [933, 27] on span "Edit experiment" at bounding box center [942, 26] width 65 height 11
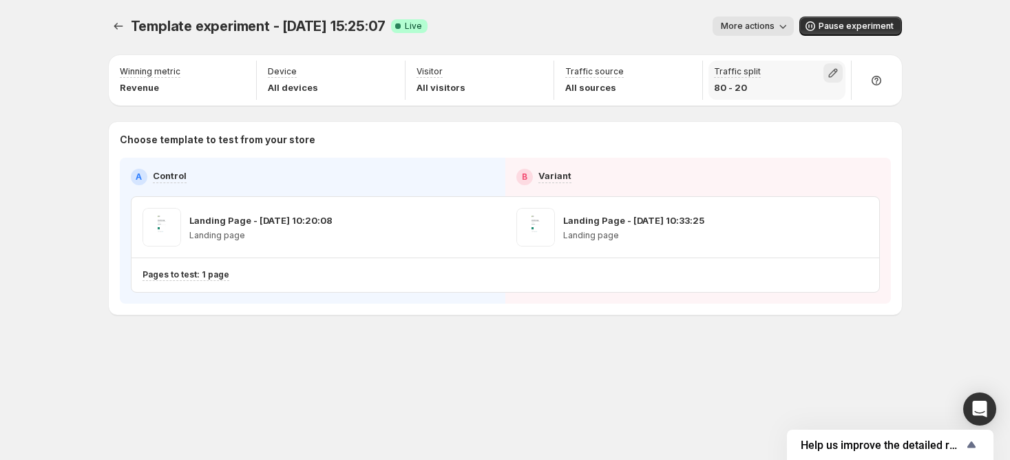
click at [835, 73] on icon "button" at bounding box center [833, 73] width 14 height 14
drag, startPoint x: 887, startPoint y: 95, endPoint x: 846, endPoint y: 102, distance: 41.2
click at [846, 102] on input "range" at bounding box center [832, 102] width 198 height 19
drag, startPoint x: 851, startPoint y: 105, endPoint x: 888, endPoint y: 105, distance: 37.2
click at [888, 105] on input "range" at bounding box center [832, 102] width 198 height 19
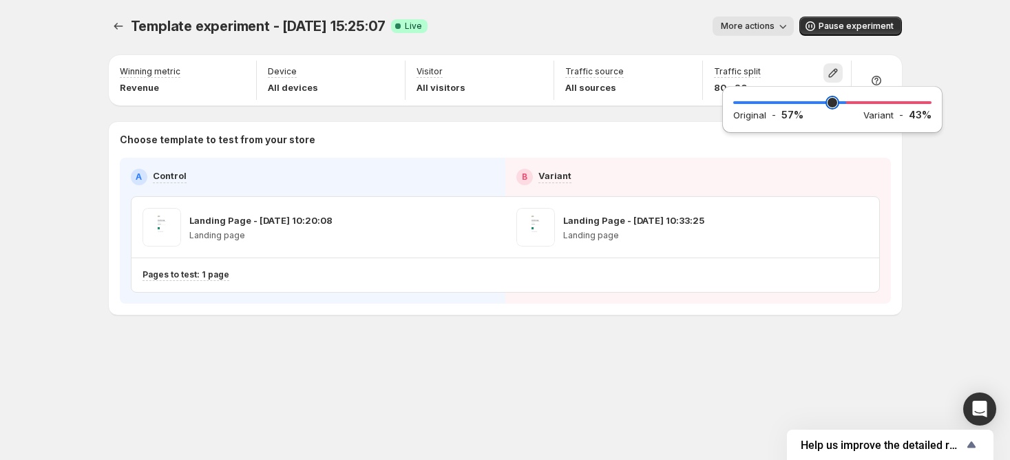
drag, startPoint x: 890, startPoint y: 105, endPoint x: 846, endPoint y: 118, distance: 46.1
type input "**"
click at [846, 112] on input "range" at bounding box center [832, 102] width 198 height 19
click at [941, 160] on div "Template experiment - [DATE] 15:25:07. This page is ready Template experiment -…" at bounding box center [505, 230] width 1010 height 460
